Goal: Task Accomplishment & Management: Complete application form

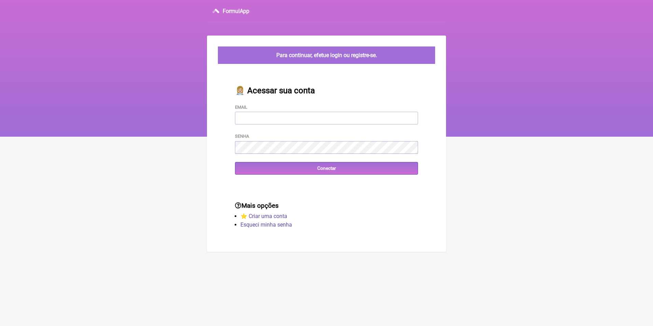
click at [276, 118] on input "Email" at bounding box center [326, 118] width 183 height 13
type input "priscilacrm@hotmail.com"
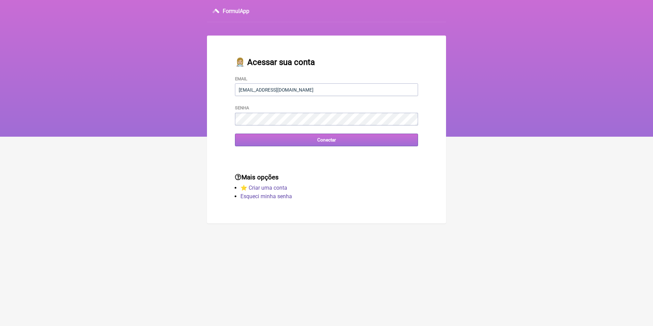
click at [323, 142] on input "Conectar" at bounding box center [326, 140] width 183 height 13
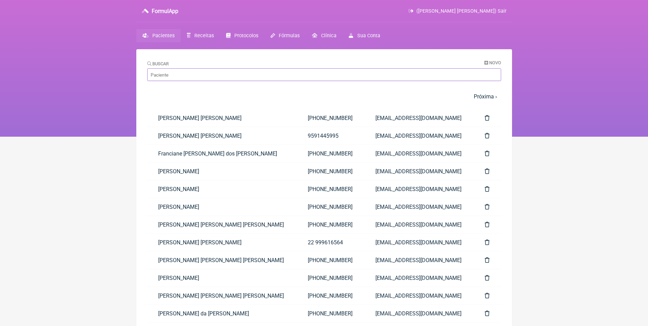
paste input "Monique Ramos de Oliveira Garcia"
type input "Monique Ramos de Oliveira Garcia"
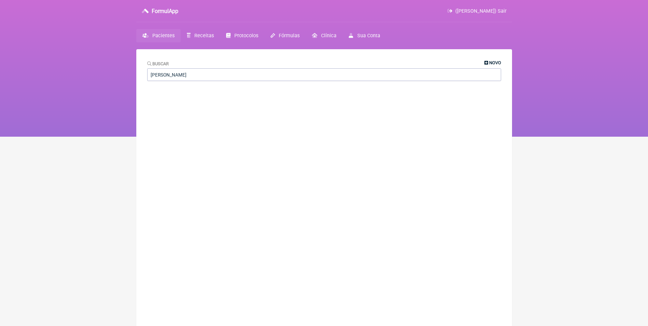
click at [489, 61] on span "Novo" at bounding box center [495, 62] width 12 height 5
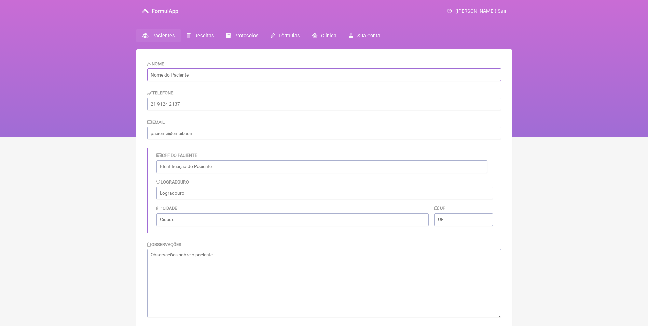
click at [176, 72] on input "text" at bounding box center [324, 74] width 354 height 13
paste input "[PERSON_NAME]"
type input "[PERSON_NAME] de [PERSON_NAME]"
drag, startPoint x: 194, startPoint y: 106, endPoint x: 187, endPoint y: 105, distance: 6.8
click at [194, 106] on input "tel" at bounding box center [324, 104] width 354 height 13
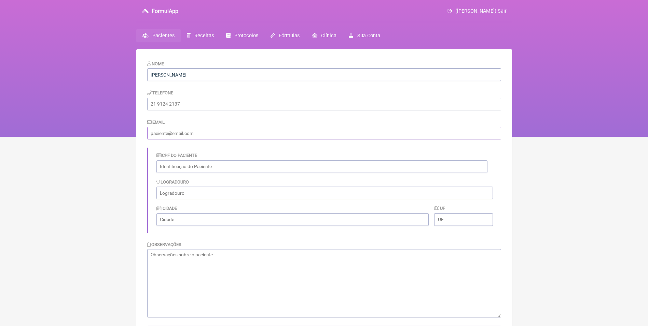
paste input "moniqueramosog@hotmail.com"
type input "moniqueramosog@hotmail.com"
click at [177, 105] on input "tel" at bounding box center [324, 104] width 354 height 13
paste input "(21) 99171-8896"
type input "(21) 99171-8896"
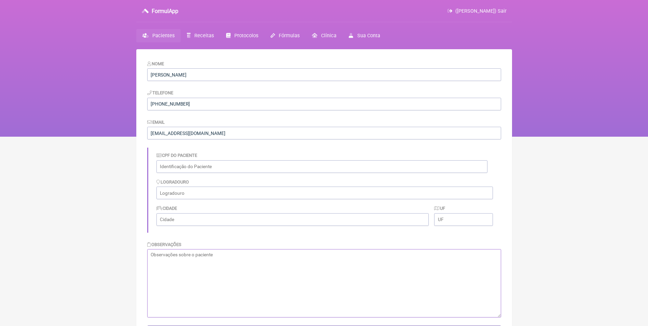
click at [178, 269] on textarea at bounding box center [324, 283] width 354 height 68
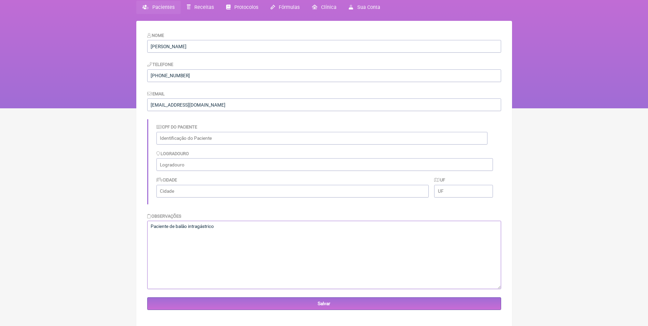
scroll to position [49, 0]
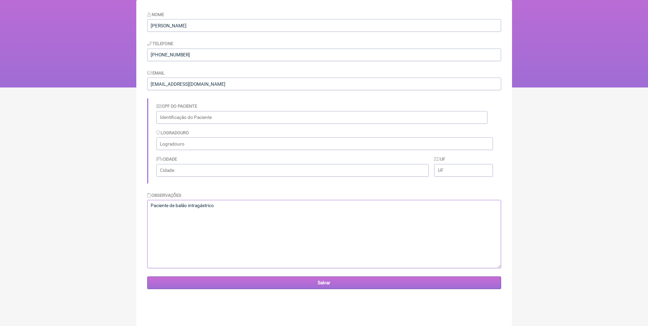
type textarea "Paciente de balão intragástrico"
click at [335, 282] on input "Salvar" at bounding box center [324, 282] width 354 height 13
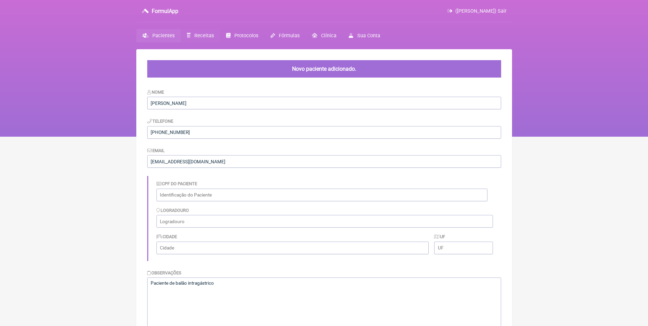
click at [196, 36] on span "Receitas" at bounding box center [203, 36] width 19 height 6
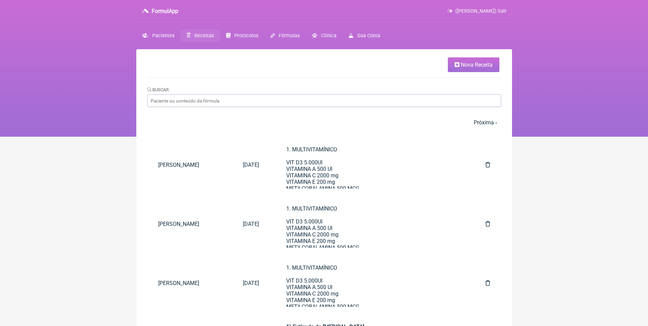
click at [481, 64] on span "Nova Receita" at bounding box center [477, 64] width 32 height 6
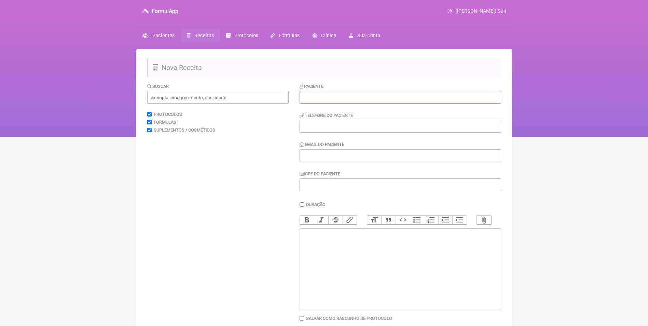
click at [363, 98] on input "text" at bounding box center [399, 97] width 201 height 13
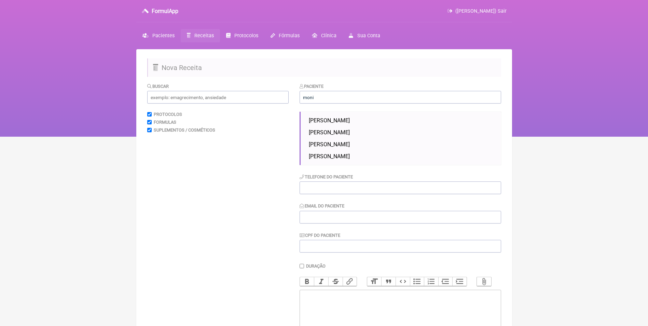
drag, startPoint x: 359, startPoint y: 143, endPoint x: 353, endPoint y: 138, distance: 7.5
click at [359, 141] on li "[PERSON_NAME]" at bounding box center [402, 144] width 192 height 12
type input "[PERSON_NAME]"
type input "[PHONE_NUMBER]"
type input "[EMAIL_ADDRESS][DOMAIN_NAME]"
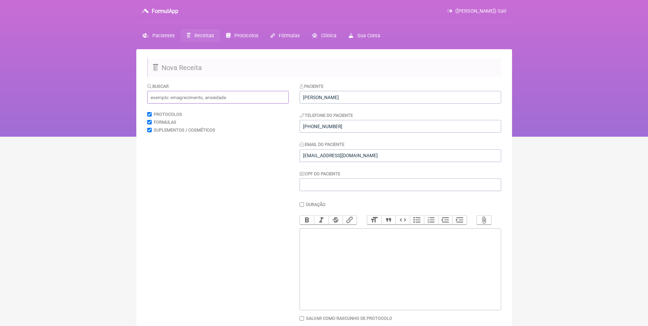
click at [212, 95] on input "text" at bounding box center [217, 97] width 141 height 13
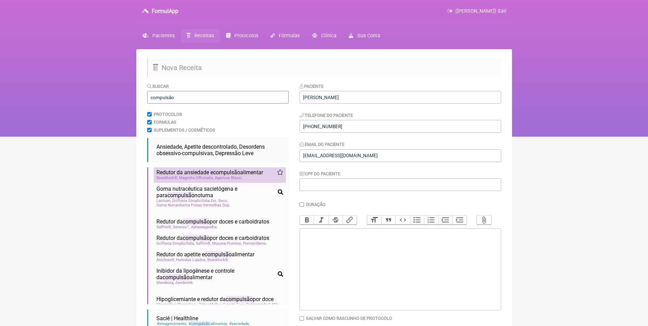
scroll to position [68, 0]
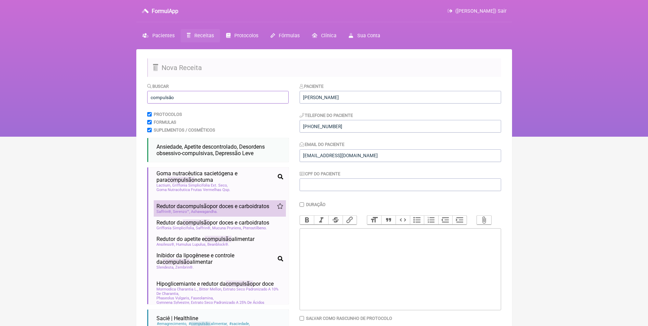
type input "compulsão"
click at [216, 209] on span "Redutor da compulsão por doces e carboidratos" at bounding box center [212, 206] width 113 height 6
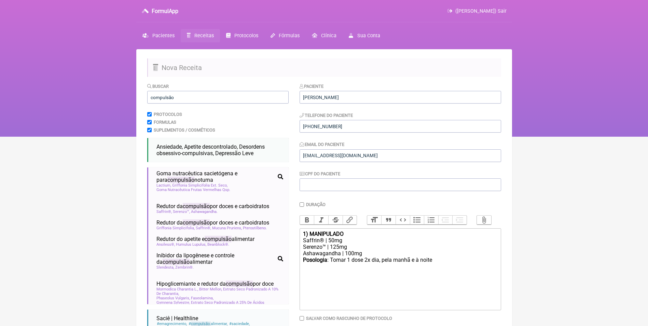
click at [355, 237] on div "1) MANIPULADO" at bounding box center [400, 233] width 194 height 6
click at [440, 266] on div "Posologia : Tomar 1 dose 2x dia, pela manhã e à noite ㅤ" at bounding box center [400, 263] width 194 height 14
click at [436, 266] on div "Posologia : Tomar 1 dose 2x dia, pela manhã e à noite ( 30 dias)" at bounding box center [400, 262] width 194 height 13
type trix-editor "<div><strong>1) doces e carboidratos</strong></div><div>Saffrin® | 50mg</div><d…"
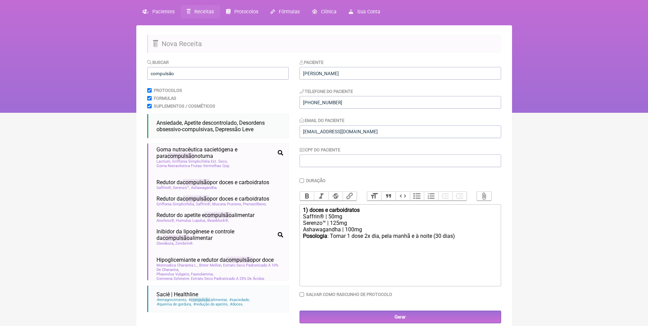
scroll to position [34, 0]
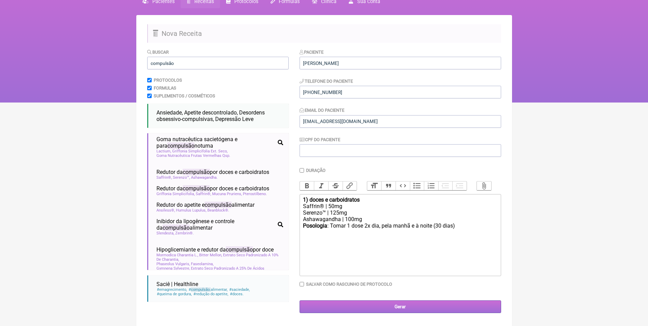
click at [407, 310] on input "Gerar" at bounding box center [399, 306] width 201 height 13
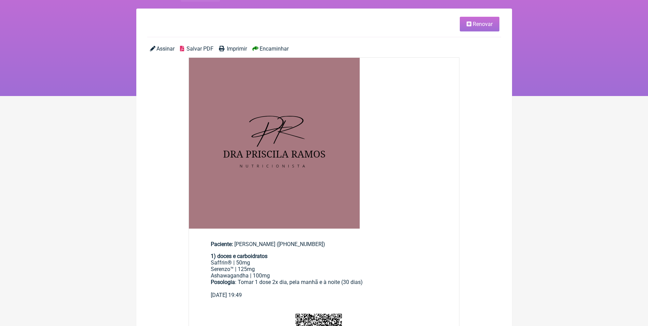
scroll to position [171, 0]
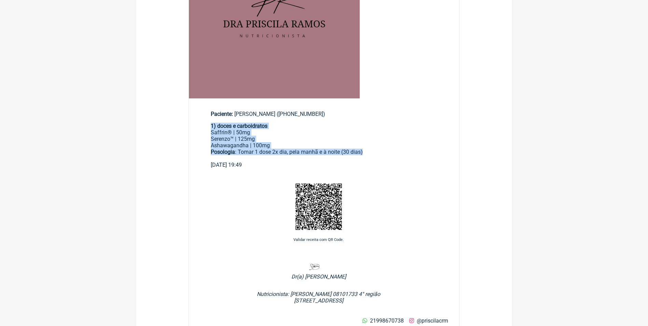
drag, startPoint x: 211, startPoint y: 126, endPoint x: 365, endPoint y: 153, distance: 155.9
click at [365, 153] on div "1) doces e carboidratos Saffrin® | 50mg Serenzo™ | 125mg Ashawagandha | 100mg P…" at bounding box center [324, 142] width 227 height 39
copy div "1) doces e carboidratos Saffrin® | 50mg Serenzo™ | 125mg Ashawagandha | 100mg P…"
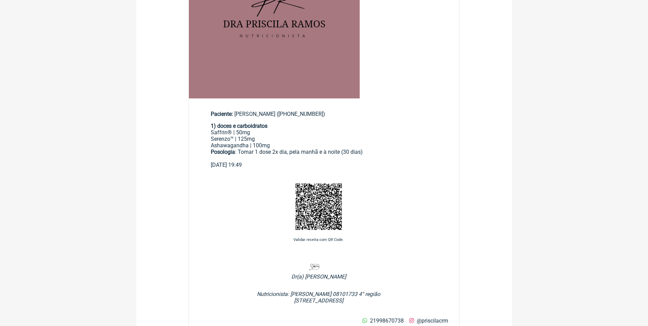
click at [366, 191] on div "Validar receita com QR Code." at bounding box center [319, 213] width 260 height 80
click at [361, 243] on div "Validar receita com QR Code." at bounding box center [319, 213] width 260 height 80
click at [322, 115] on div "Paciente: [PERSON_NAME] ([PHONE_NUMBER])" at bounding box center [324, 114] width 227 height 6
click at [322, 115] on div "Paciente: Monique Ramos de Oliveira Garcia ((21) 99171-8896)" at bounding box center [324, 114] width 227 height 6
click at [365, 118] on main "Paciente: Monique Ramos de Oliveira Garcia ((21) 99171-8896) 1) doces e carboid…" at bounding box center [324, 137] width 270 height 74
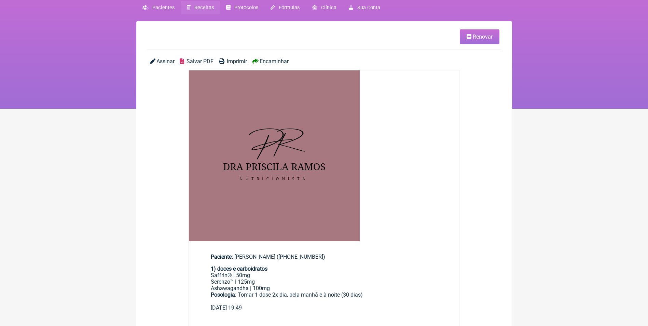
scroll to position [28, 0]
click at [363, 281] on div "Serenzo™ | 125mg" at bounding box center [324, 282] width 227 height 6
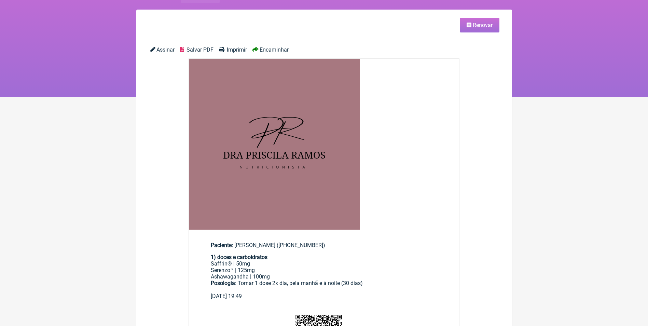
scroll to position [137, 0]
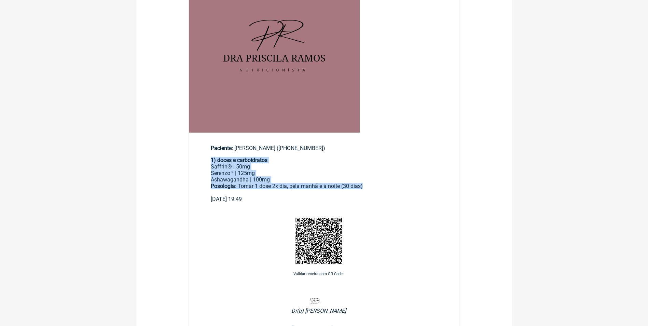
drag, startPoint x: 211, startPoint y: 161, endPoint x: 370, endPoint y: 187, distance: 161.2
click at [370, 187] on div "1) doces e carboidratos Saffrin® | 50mg Serenzo™ | 125mg Ashawagandha | 100mg P…" at bounding box center [324, 176] width 227 height 39
copy div "1) doces e carboidratos Saffrin® | 50mg Serenzo™ | 125mg Ashawagandha | 100mg P…"
